Goal: Answer question/provide support

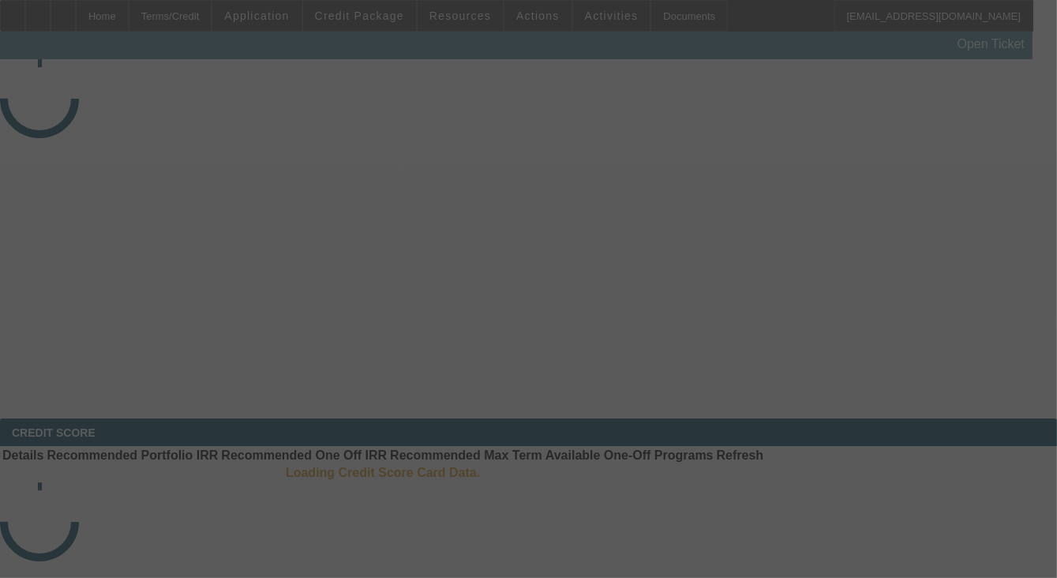
click at [958, 229] on div at bounding box center [528, 289] width 1057 height 578
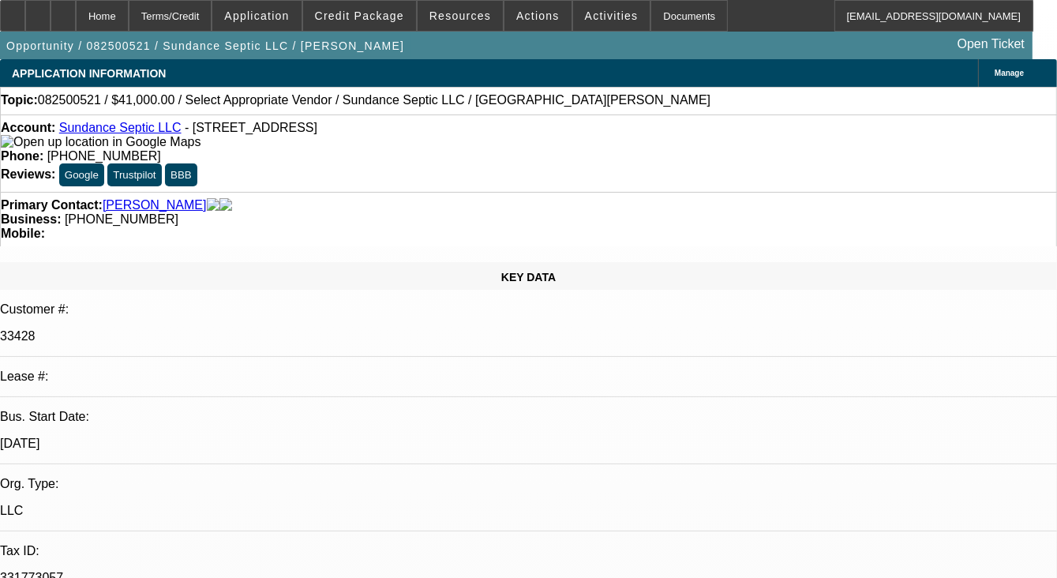
select select "0"
select select "2"
select select "0.1"
select select "1"
select select "2"
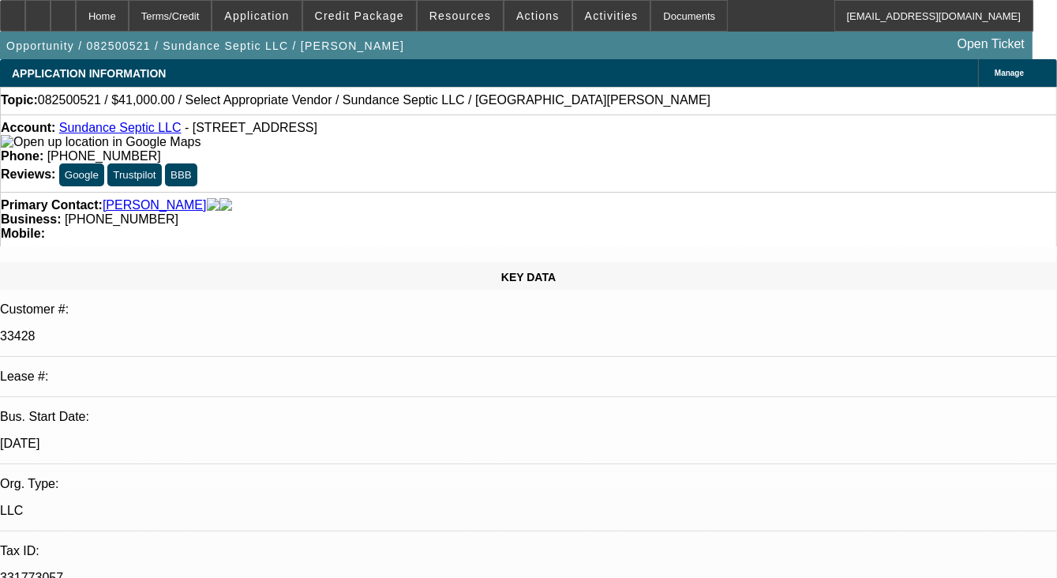
select select "4"
radio input "true"
type textarea "NO DEAL UNDER THIS CUSTOMER ID"
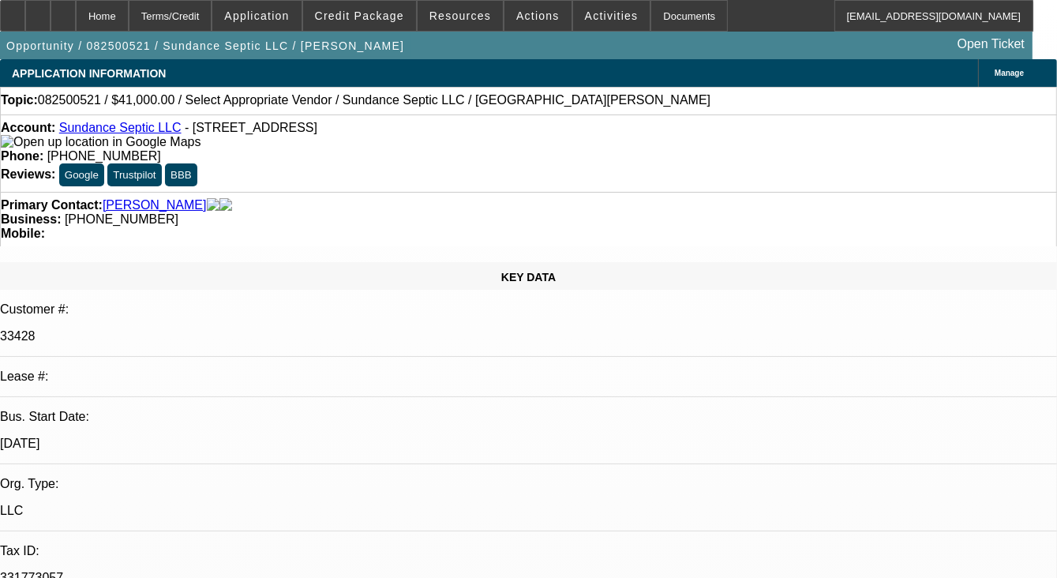
radio input "true"
select select "0"
select select "2"
select select "0.1"
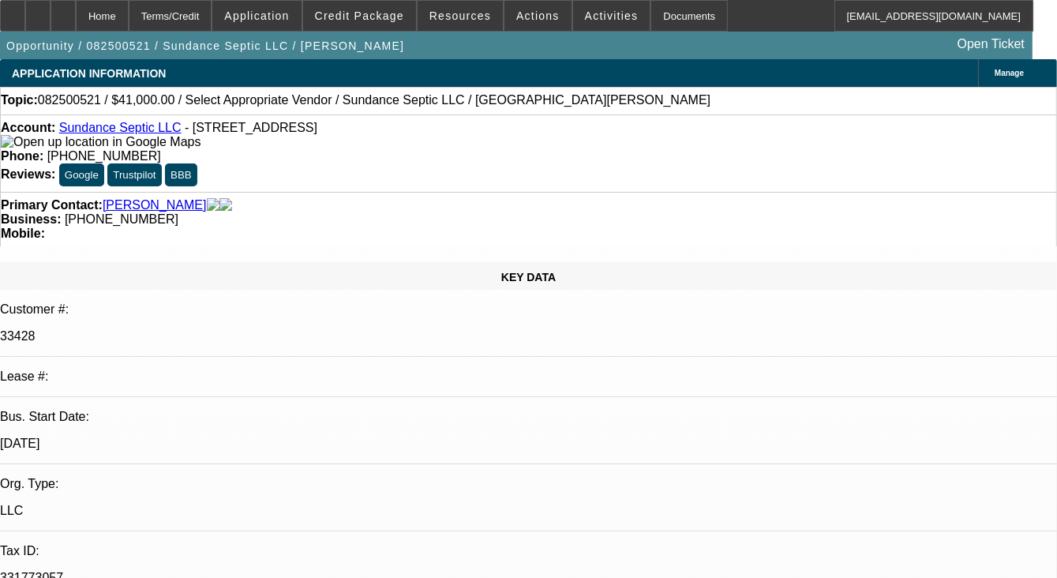
select select "1"
select select "2"
select select "4"
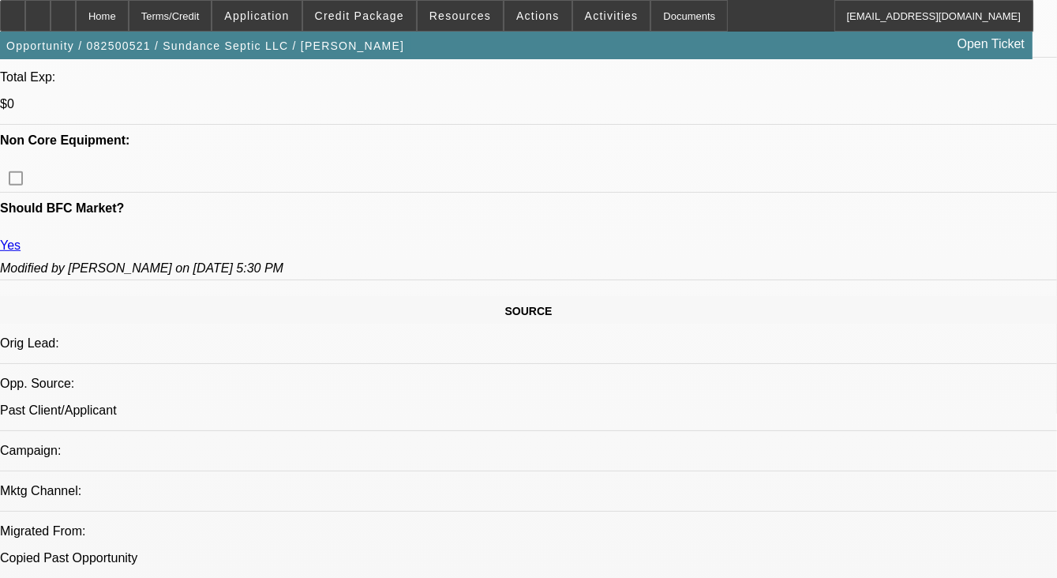
scroll to position [990, 0]
